Goal: Information Seeking & Learning: Understand process/instructions

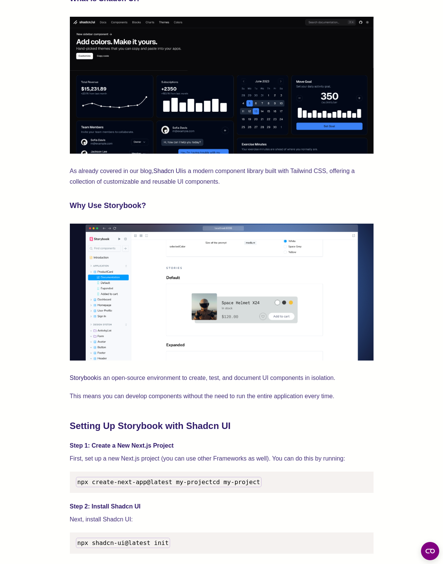
scroll to position [456, 0]
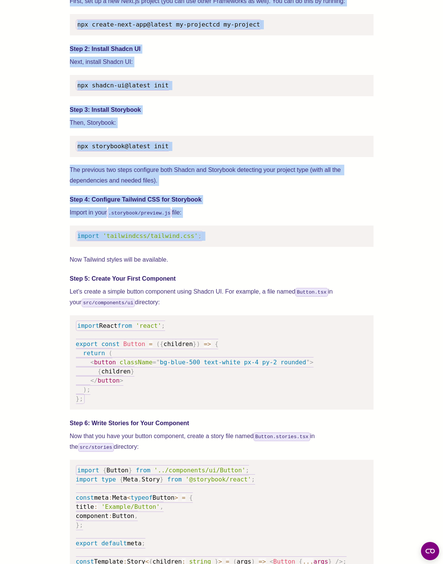
scroll to position [866, 0]
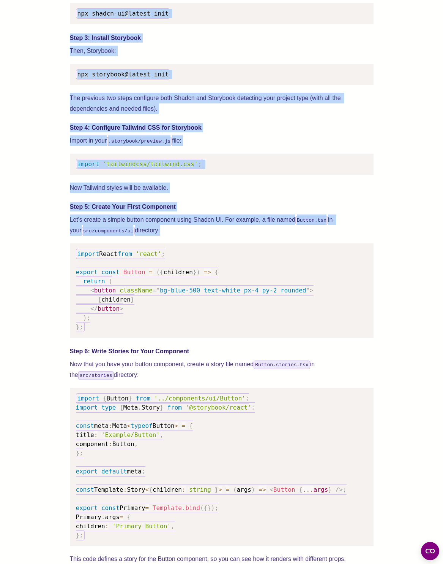
drag, startPoint x: 97, startPoint y: 318, endPoint x: 135, endPoint y: 228, distance: 97.5
click at [135, 228] on div "We wrote this guide to show you how to set up both Shadcn UI and Storybook to c…" at bounding box center [222, 356] width 304 height 1830
click at [135, 228] on p "Let's create a simple button component using Shadcn UI. For example, a file nam…" at bounding box center [222, 224] width 304 height 21
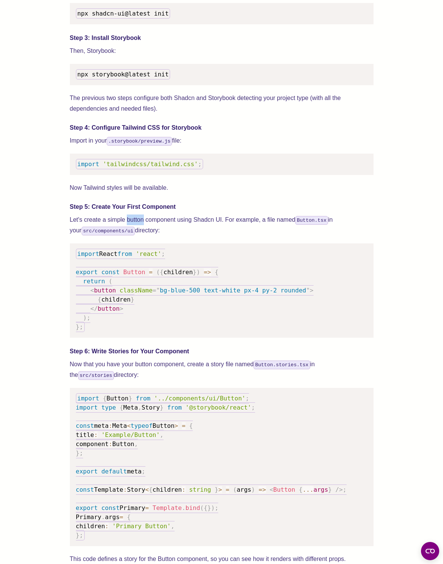
click at [135, 228] on p "Let's create a simple button component using Shadcn UI. For example, a file nam…" at bounding box center [222, 224] width 304 height 21
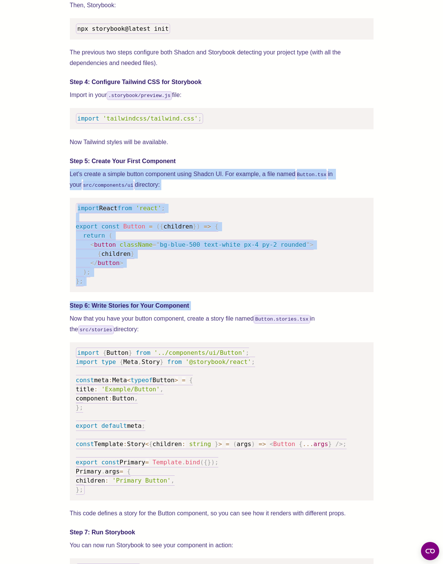
drag, startPoint x: 135, startPoint y: 228, endPoint x: 138, endPoint y: 314, distance: 86.7
click at [138, 314] on div "We wrote this guide to show you how to set up both Shadcn UI and Storybook to c…" at bounding box center [222, 310] width 304 height 1830
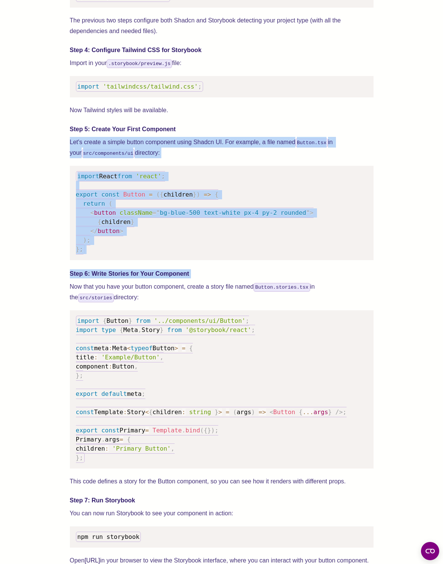
scroll to position [958, 0]
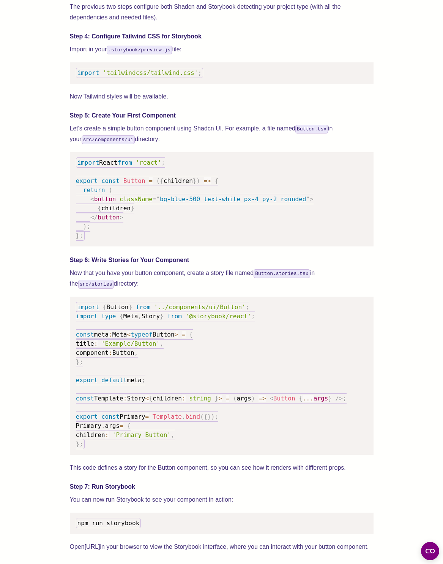
click at [136, 310] on span at bounding box center [134, 306] width 4 height 7
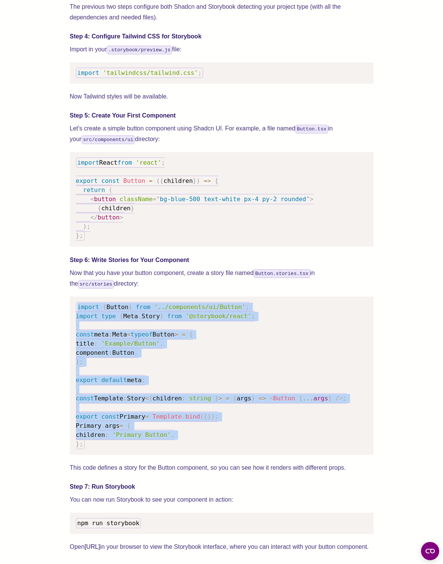
drag, startPoint x: 138, startPoint y: 314, endPoint x: 116, endPoint y: 451, distance: 139.0
click at [116, 451] on pre "import { Button } from '../components/ui/Button' ; import type { Meta , Story }…" at bounding box center [222, 375] width 304 height 158
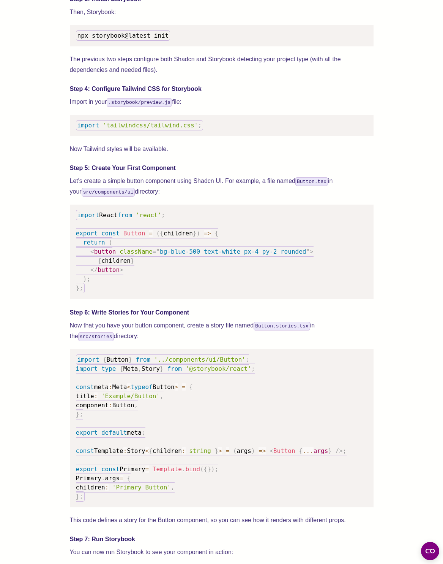
scroll to position [958, 0]
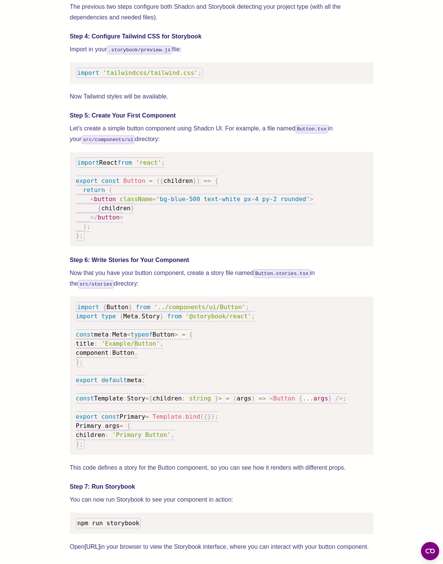
click at [80, 310] on span "import" at bounding box center [89, 306] width 22 height 7
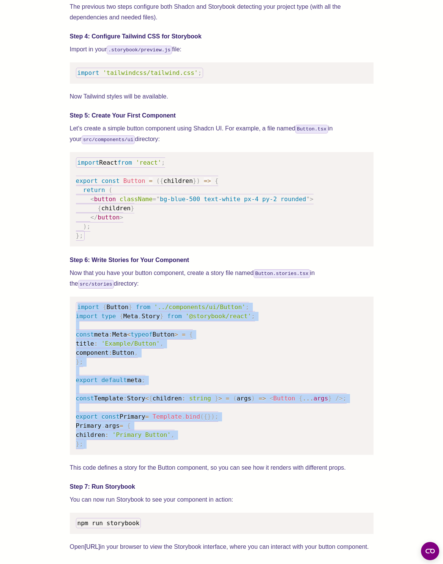
drag, startPoint x: 80, startPoint y: 315, endPoint x: 82, endPoint y: 456, distance: 141.4
click at [82, 449] on code "import { Button } from '../components/ui/Button' ; import type { Meta , Story }…" at bounding box center [211, 375] width 271 height 147
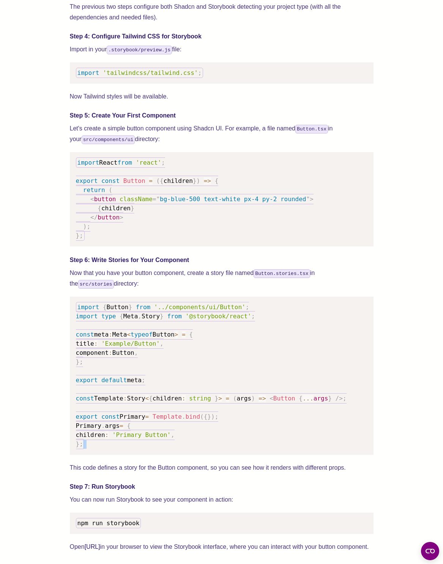
click at [82, 449] on code "import { Button } from '../components/ui/Button' ; import type { Meta , Story }…" at bounding box center [211, 375] width 271 height 147
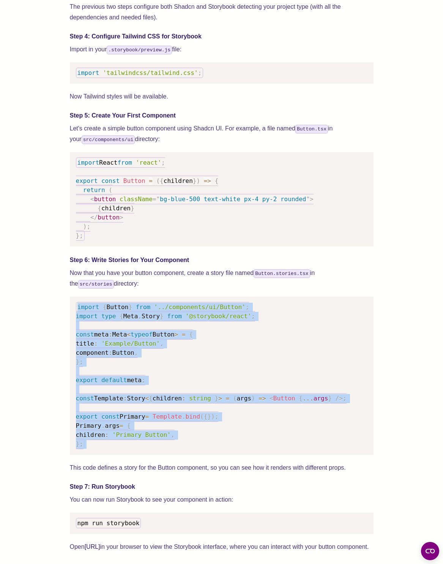
drag, startPoint x: 82, startPoint y: 456, endPoint x: 119, endPoint y: 298, distance: 161.9
click at [119, 298] on div "We wrote this guide to show you how to set up both Shadcn UI and Storybook to c…" at bounding box center [222, 264] width 304 height 1830
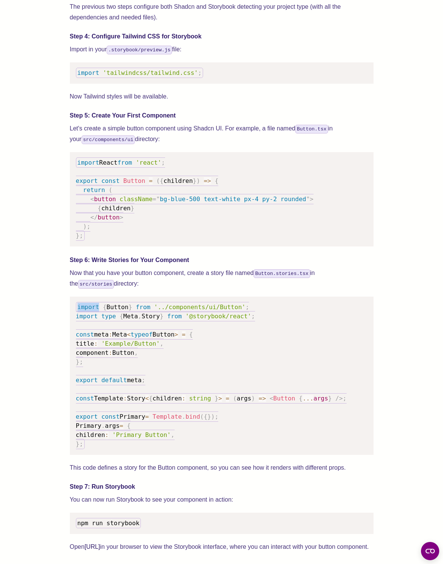
click at [119, 298] on div "We wrote this guide to show you how to set up both Shadcn UI and Storybook to c…" at bounding box center [222, 264] width 304 height 1830
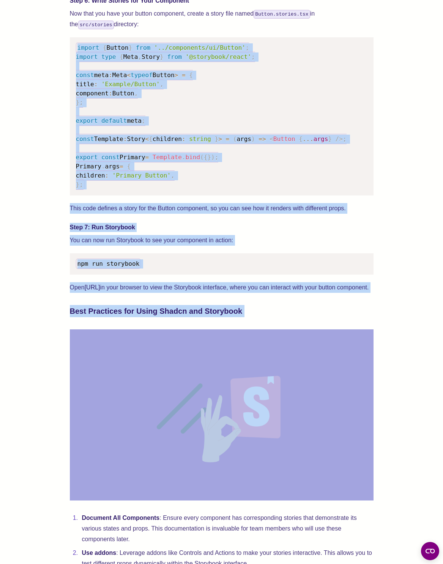
scroll to position [1277, 0]
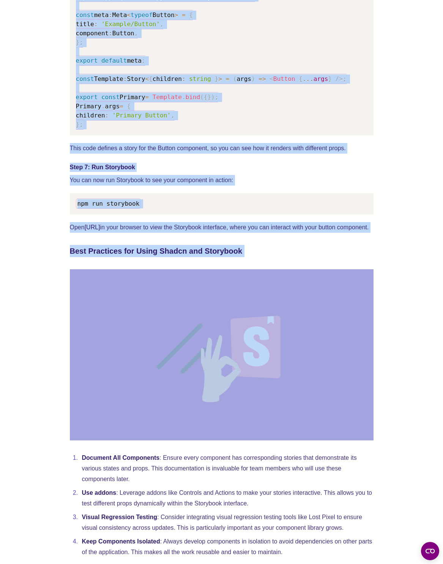
drag, startPoint x: 119, startPoint y: 298, endPoint x: 103, endPoint y: 387, distance: 90.3
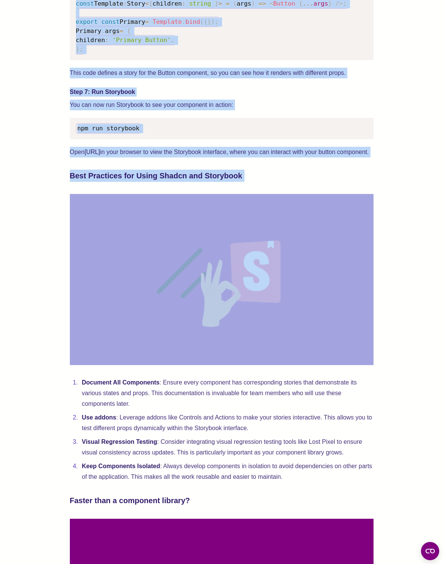
scroll to position [1459, 0]
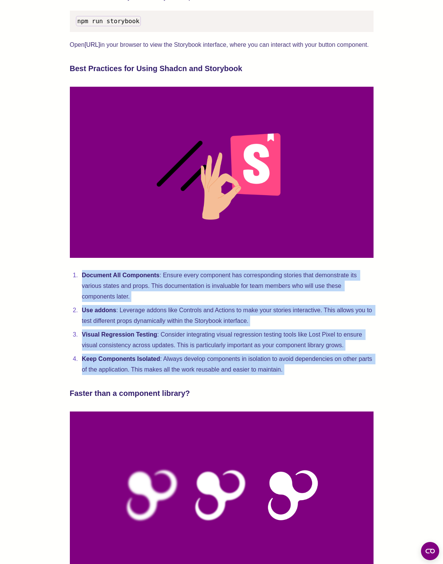
drag, startPoint x: 72, startPoint y: 287, endPoint x: 84, endPoint y: 385, distance: 99.5
click at [84, 375] on li "Keep Components Isolated : Always develop components in isolation to avoid depe…" at bounding box center [227, 363] width 294 height 21
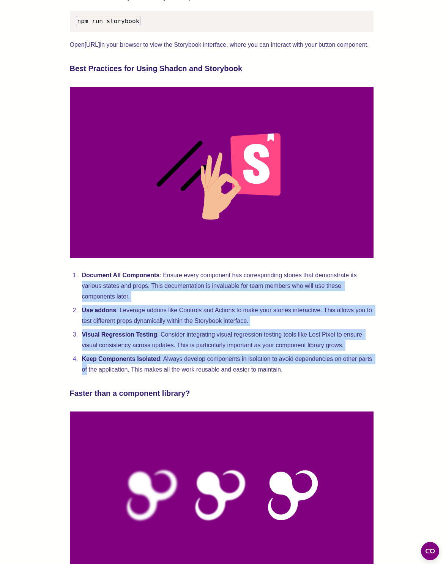
drag, startPoint x: 84, startPoint y: 386, endPoint x: 88, endPoint y: 296, distance: 89.8
click at [88, 298] on ol "Document All Components : Ensure every component has corresponding stories that…" at bounding box center [222, 322] width 304 height 105
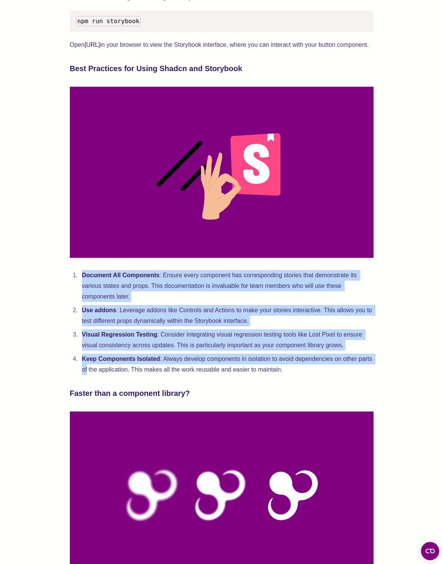
click at [88, 278] on strong "Document All Components" at bounding box center [121, 275] width 78 height 6
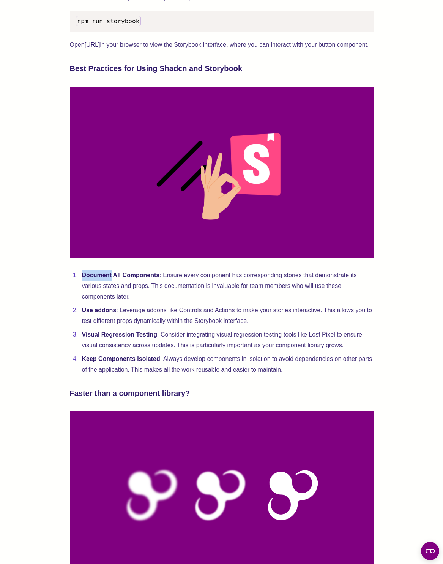
click at [88, 278] on strong "Document All Components" at bounding box center [121, 275] width 78 height 6
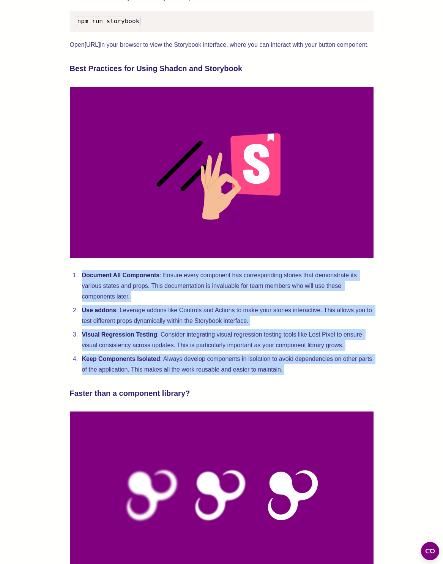
drag, startPoint x: 88, startPoint y: 296, endPoint x: 108, endPoint y: 380, distance: 86.8
click at [108, 375] on ol "Document All Components : Ensure every component has corresponding stories that…" at bounding box center [222, 322] width 304 height 105
click at [108, 362] on strong "Keep Components Isolated" at bounding box center [121, 358] width 78 height 6
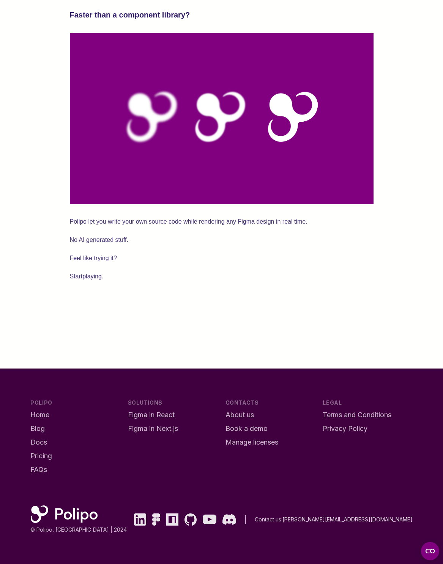
scroll to position [1719, 0]
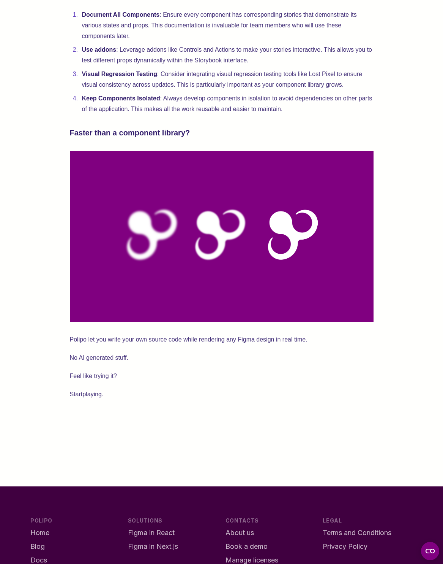
drag, startPoint x: 112, startPoint y: 383, endPoint x: 111, endPoint y: 408, distance: 25.2
click at [111, 399] on p "Start playing ." at bounding box center [222, 394] width 304 height 11
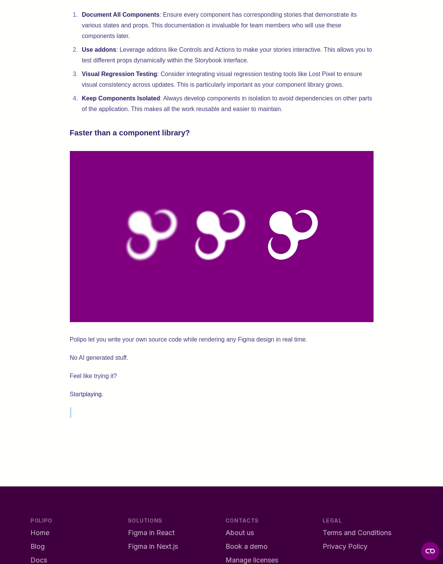
click at [111, 399] on p "Start playing ." at bounding box center [222, 394] width 304 height 11
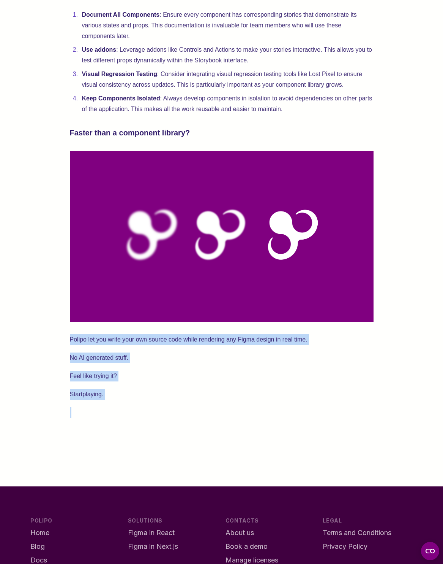
drag, startPoint x: 111, startPoint y: 408, endPoint x: 103, endPoint y: 352, distance: 56.3
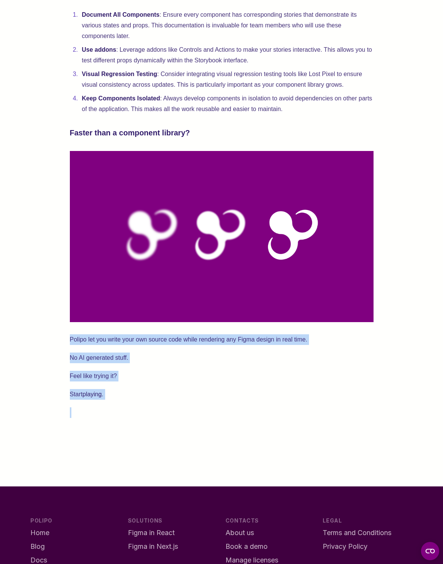
drag, startPoint x: 103, startPoint y: 352, endPoint x: 104, endPoint y: 417, distance: 65.0
click at [104, 399] on p "Start playing ." at bounding box center [222, 394] width 304 height 11
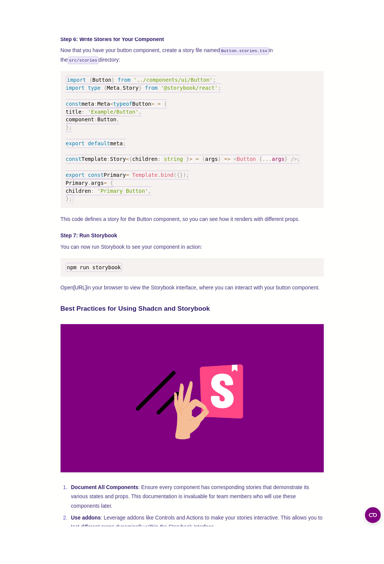
scroll to position [1127, 0]
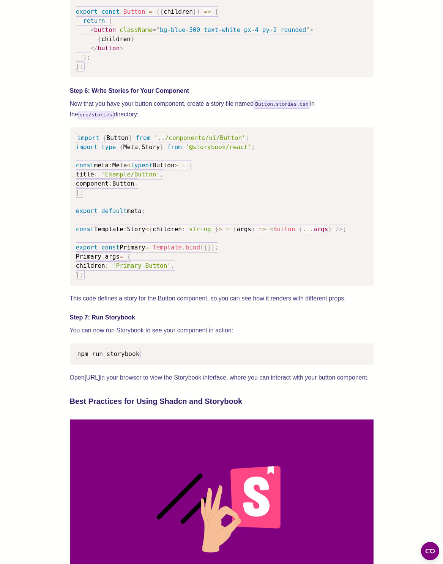
click at [100, 136] on pre "import { Button } from '../components/ui/Button' ; import type { Meta , Story }…" at bounding box center [222, 206] width 304 height 158
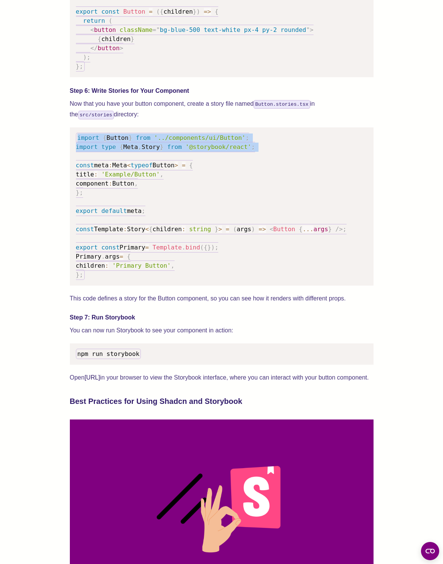
drag, startPoint x: 100, startPoint y: 136, endPoint x: 101, endPoint y: 154, distance: 17.9
click at [101, 154] on pre "import { Button } from '../components/ui/Button' ; import type { Meta , Story }…" at bounding box center [222, 206] width 304 height 158
click at [101, 150] on span "type" at bounding box center [108, 146] width 15 height 7
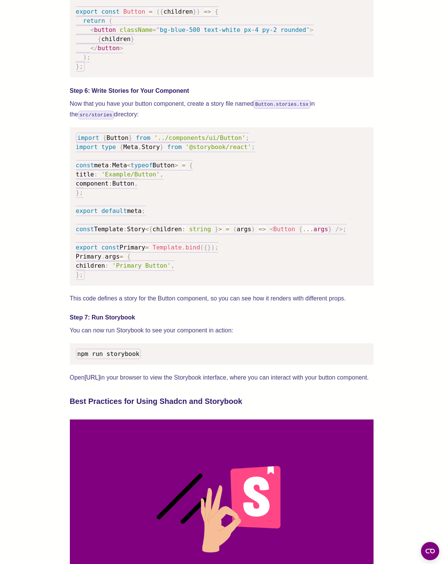
click at [101, 150] on span "type" at bounding box center [108, 146] width 15 height 7
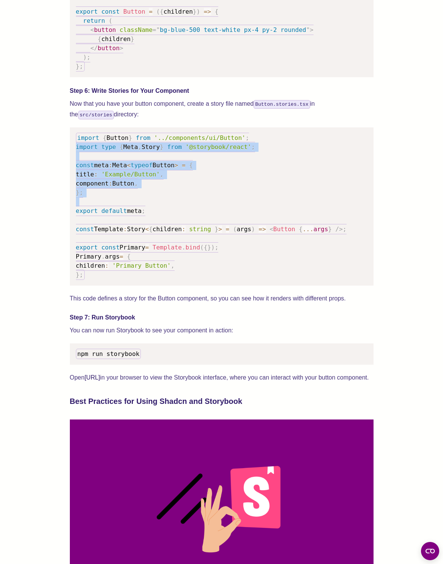
drag, startPoint x: 101, startPoint y: 154, endPoint x: 92, endPoint y: 208, distance: 55.5
click at [92, 208] on pre "import { Button } from '../components/ui/Button' ; import type { Meta , Story }…" at bounding box center [222, 206] width 304 height 158
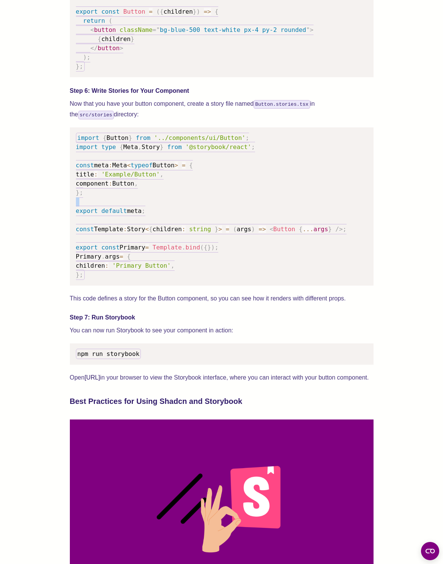
click at [92, 208] on pre "import { Button } from '../components/ui/Button' ; import type { Meta , Story }…" at bounding box center [222, 206] width 304 height 158
drag, startPoint x: 92, startPoint y: 208, endPoint x: 85, endPoint y: 161, distance: 47.2
click at [85, 165] on pre "import { Button } from '../components/ui/Button' ; import type { Meta , Story }…" at bounding box center [222, 206] width 304 height 158
click at [85, 161] on pre "import { Button } from '../components/ui/Button' ; import type { Meta , Story }…" at bounding box center [222, 206] width 304 height 158
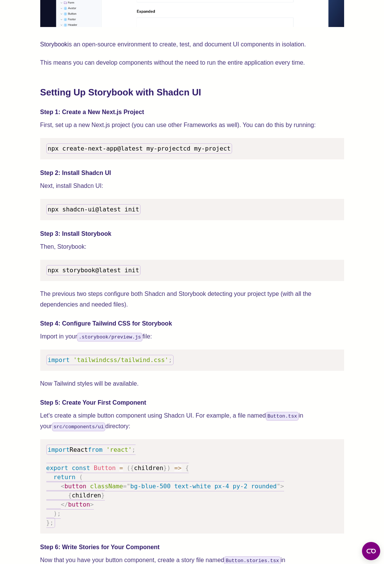
scroll to position [625, 0]
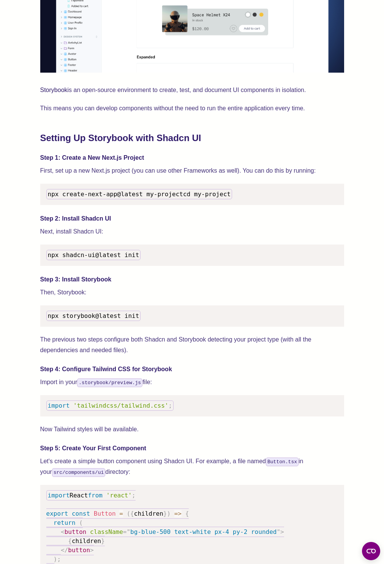
click at [154, 185] on pre "npx create-next-app@latest my-project cd my-project" at bounding box center [192, 194] width 304 height 21
drag, startPoint x: 154, startPoint y: 185, endPoint x: 147, endPoint y: 208, distance: 23.8
click at [147, 205] on pre "npx create-next-app@latest my-project cd my-project" at bounding box center [192, 194] width 304 height 21
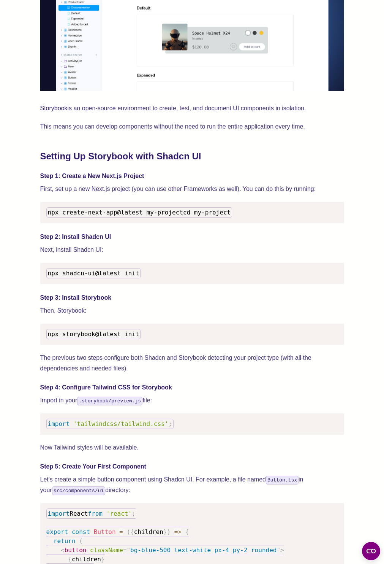
scroll to position [579, 0]
